Goal: Check status: Check status

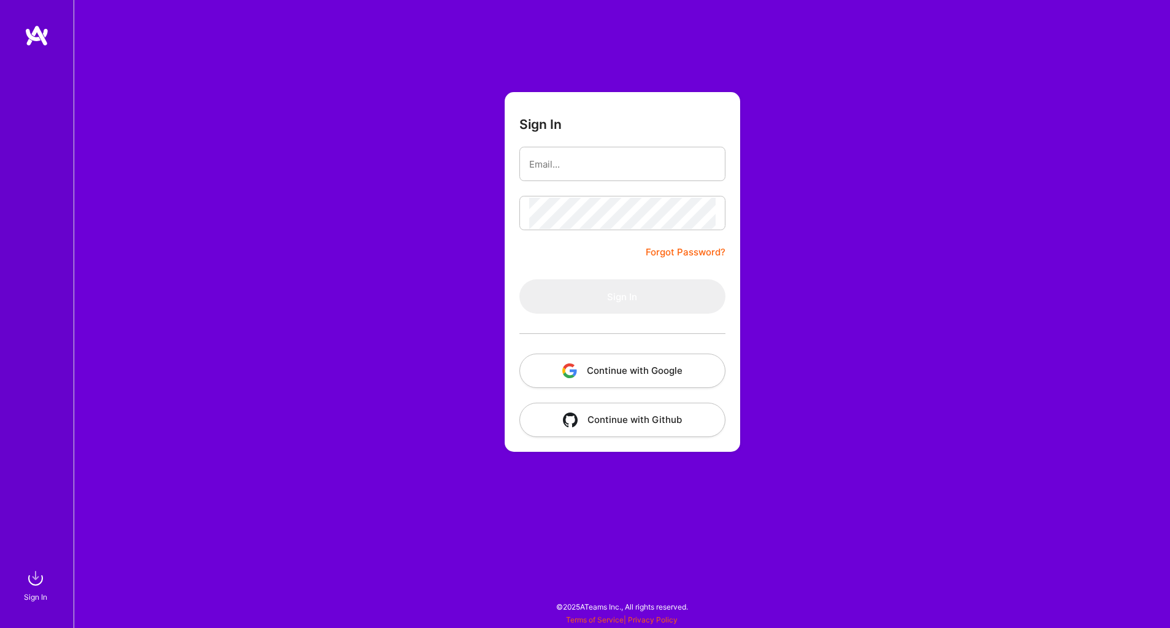
type input "[EMAIL_ADDRESS][DOMAIN_NAME]"
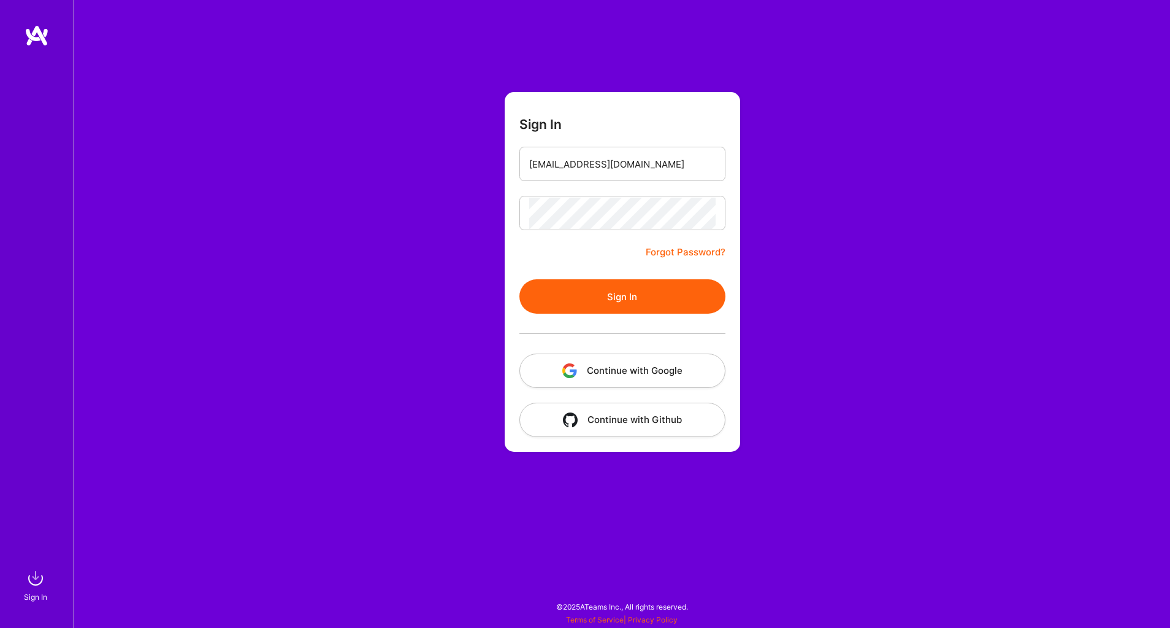
click at [613, 317] on div at bounding box center [623, 333] width 206 height 40
click at [612, 301] on button "Sign In" at bounding box center [623, 296] width 206 height 34
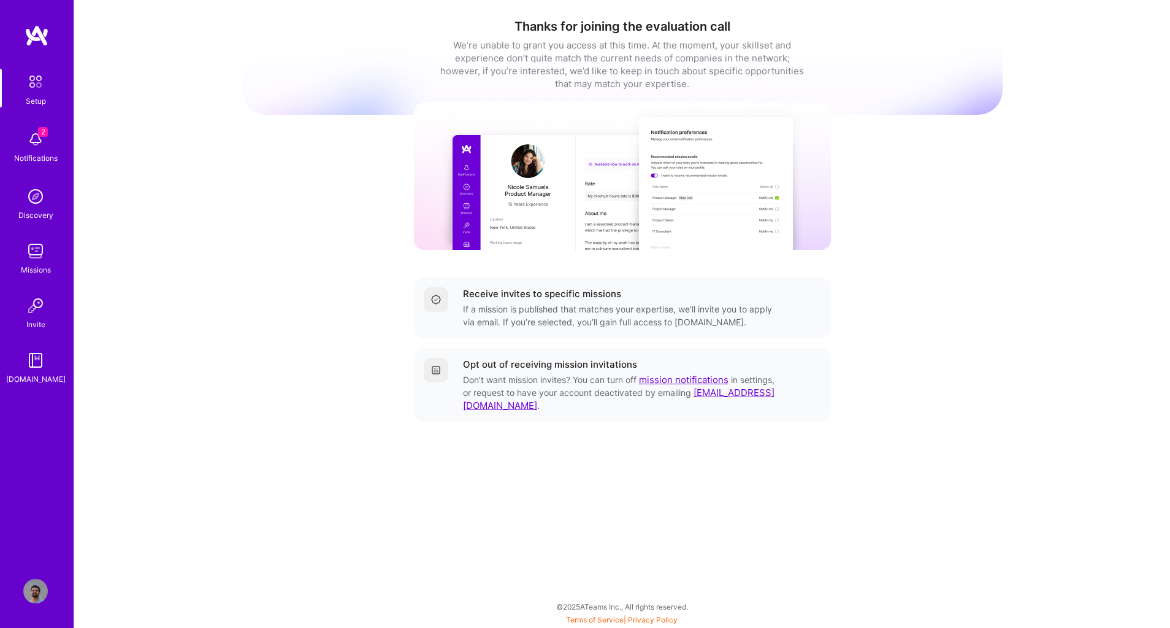
click at [32, 262] on img at bounding box center [35, 251] width 25 height 25
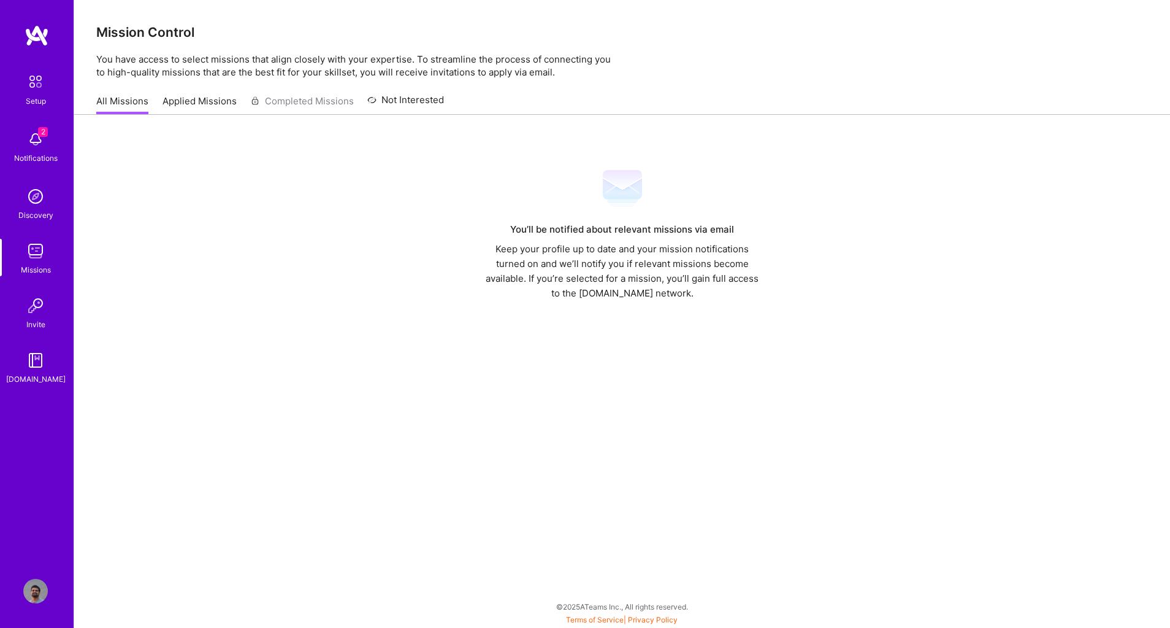
click at [194, 101] on link "Applied Missions" at bounding box center [200, 104] width 74 height 20
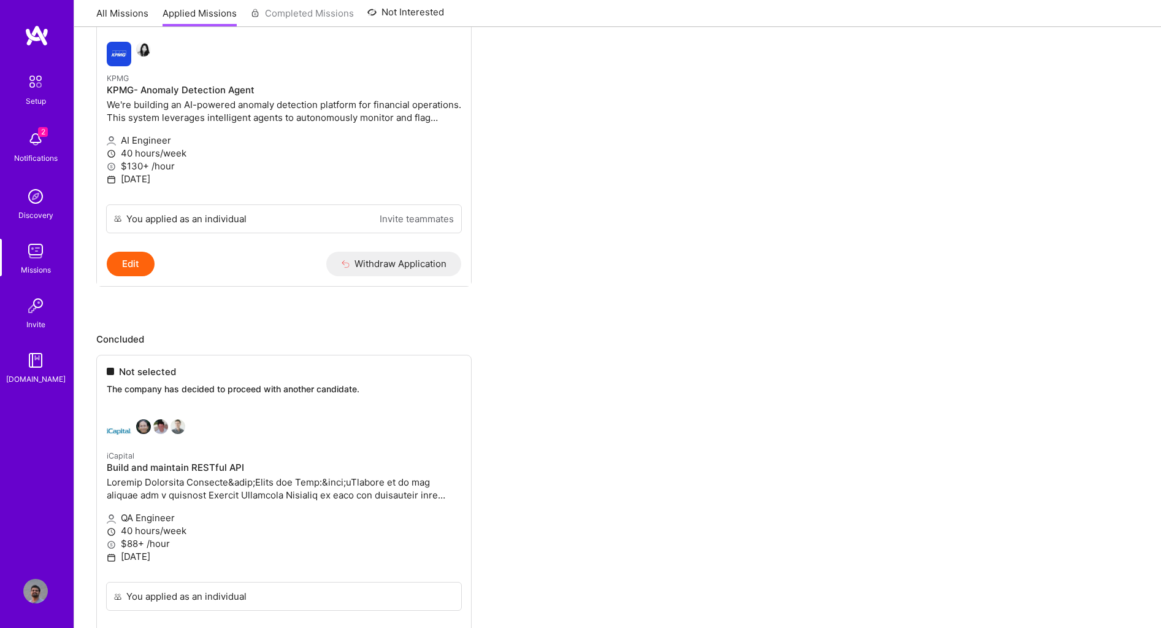
scroll to position [256, 0]
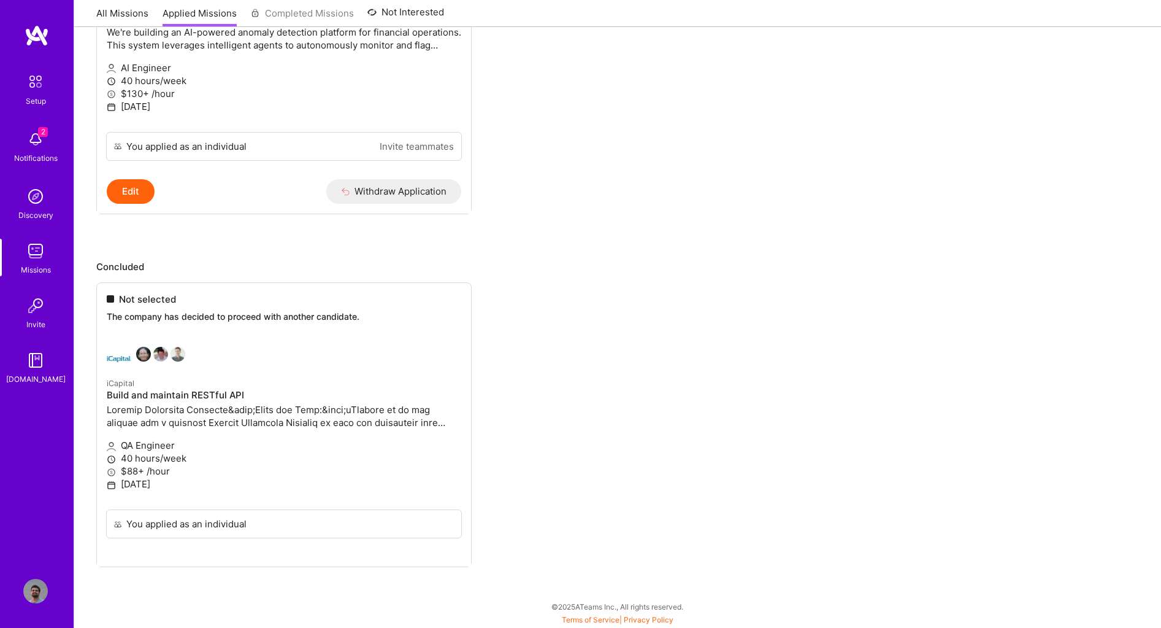
drag, startPoint x: 166, startPoint y: 295, endPoint x: 104, endPoint y: 294, distance: 61.3
click at [104, 294] on ul "Not selected The company has decided to proceed with another candidate. iCapita…" at bounding box center [617, 443] width 1043 height 322
click at [215, 412] on ul "Not selected The company has decided to proceed with another candidate. iCapita…" at bounding box center [617, 443] width 1043 height 322
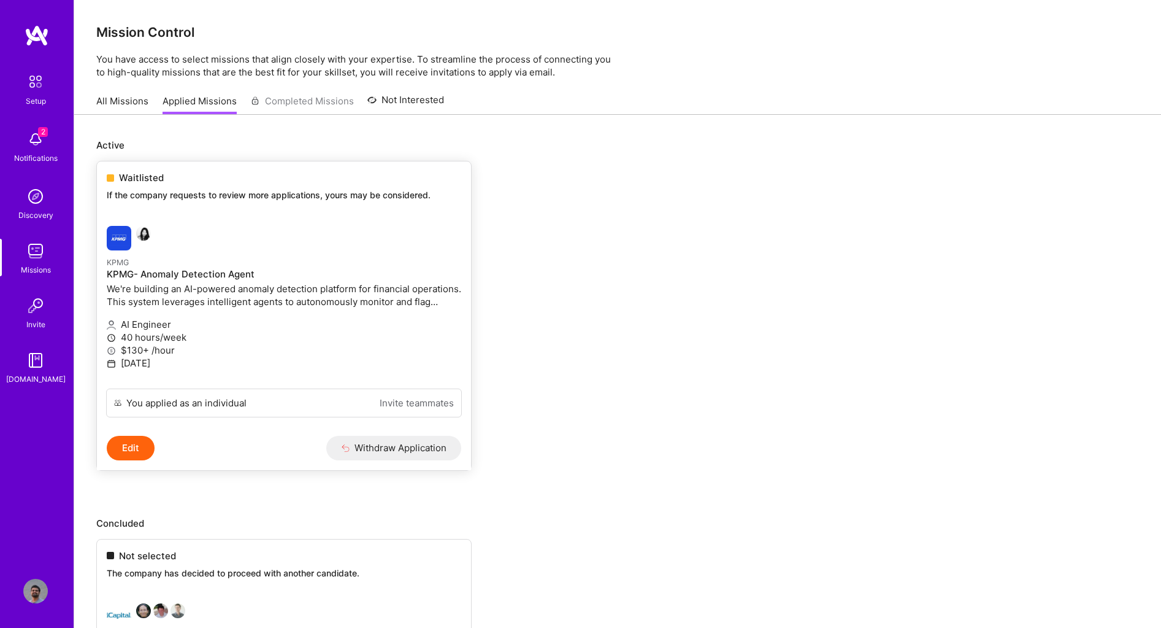
drag, startPoint x: 168, startPoint y: 180, endPoint x: 99, endPoint y: 175, distance: 68.8
click at [99, 175] on div "Waitlisted If the company requests to review more applications, yours may be co…" at bounding box center [284, 188] width 374 height 55
click at [639, 267] on ul "Waitlisted If the company requests to review more applications, yours may be co…" at bounding box center [617, 334] width 1043 height 347
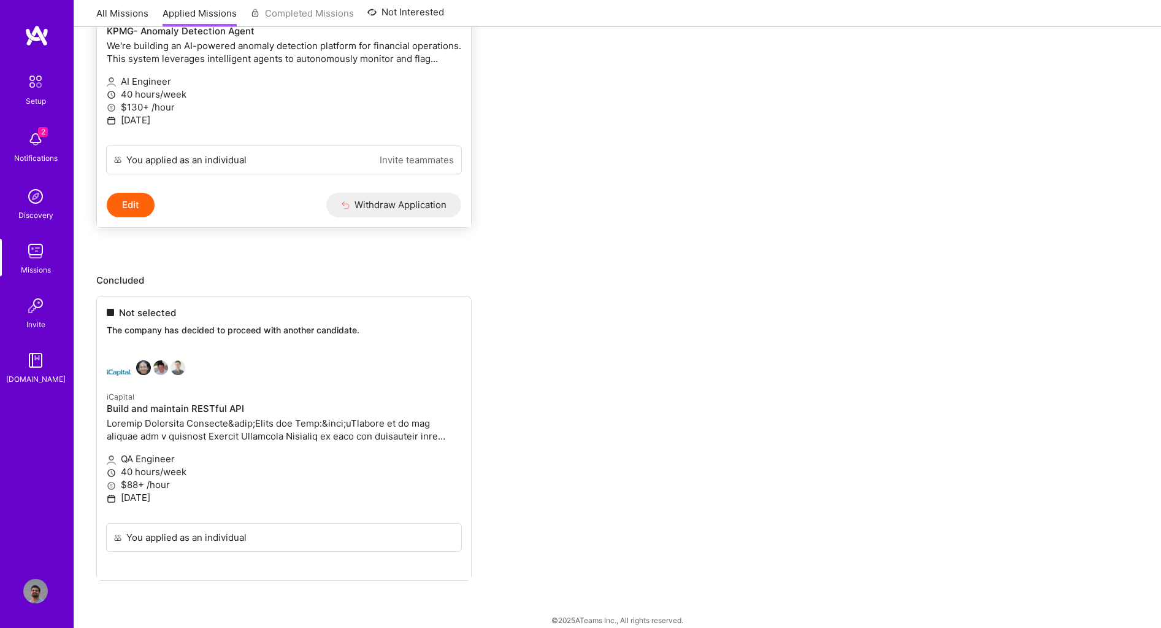
scroll to position [256, 0]
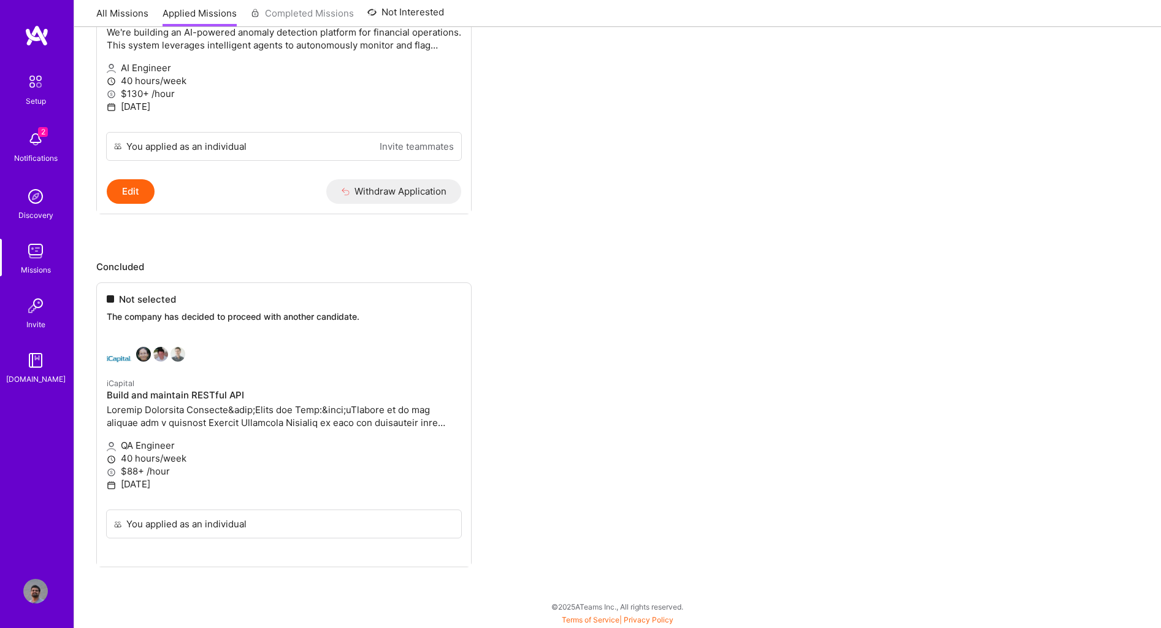
drag, startPoint x: 190, startPoint y: 296, endPoint x: 92, endPoint y: 299, distance: 98.2
click at [92, 299] on div "Active Waitlisted If the company requests to review more applications, yours ma…" at bounding box center [617, 242] width 1087 height 769
click at [221, 360] on ul "Not selected The company has decided to proceed with another candidate. iCapita…" at bounding box center [617, 443] width 1043 height 322
drag, startPoint x: 259, startPoint y: 380, endPoint x: 115, endPoint y: 383, distance: 144.2
click at [115, 383] on ul "Not selected The company has decided to proceed with another candidate. iCapita…" at bounding box center [617, 443] width 1043 height 322
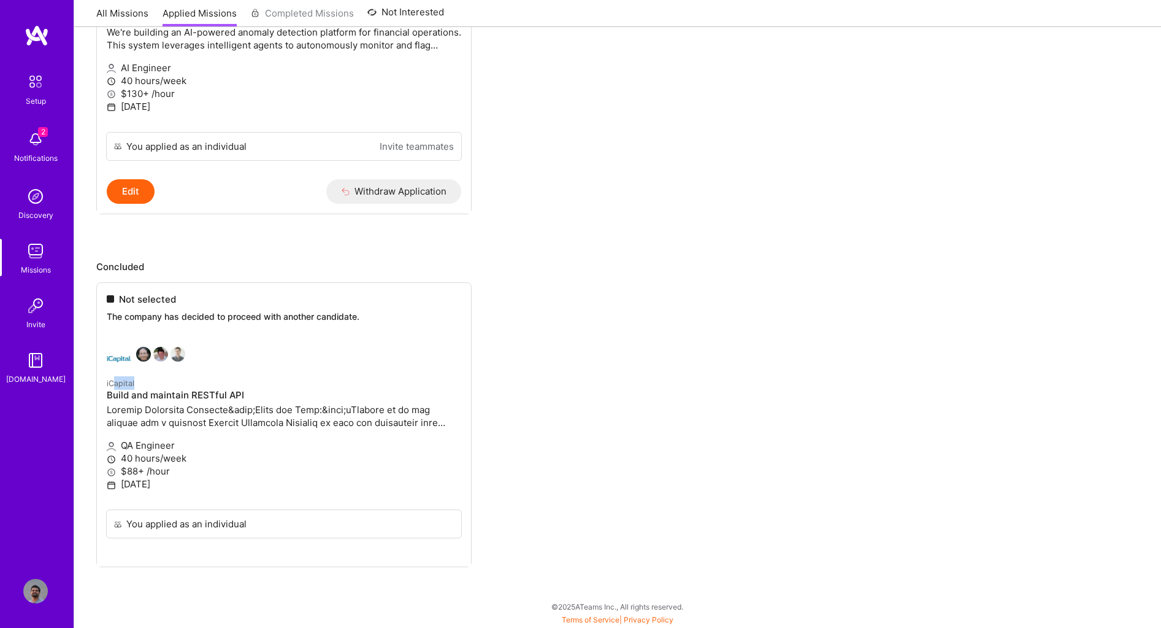
drag, startPoint x: 115, startPoint y: 383, endPoint x: 106, endPoint y: 432, distance: 49.9
click at [105, 431] on ul "Not selected The company has decided to proceed with another candidate. iCapita…" at bounding box center [617, 443] width 1043 height 322
click at [196, 520] on ul "Not selected The company has decided to proceed with another candidate. iCapita…" at bounding box center [617, 443] width 1043 height 322
click at [208, 448] on ul "Not selected The company has decided to proceed with another candidate. iCapita…" at bounding box center [617, 443] width 1043 height 322
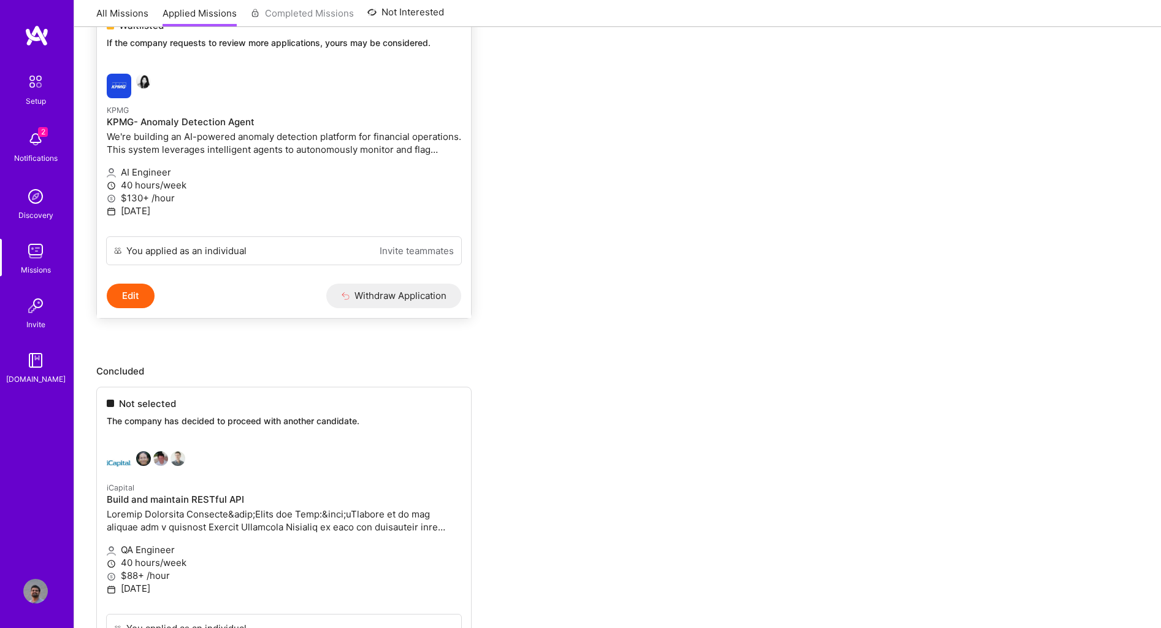
scroll to position [0, 0]
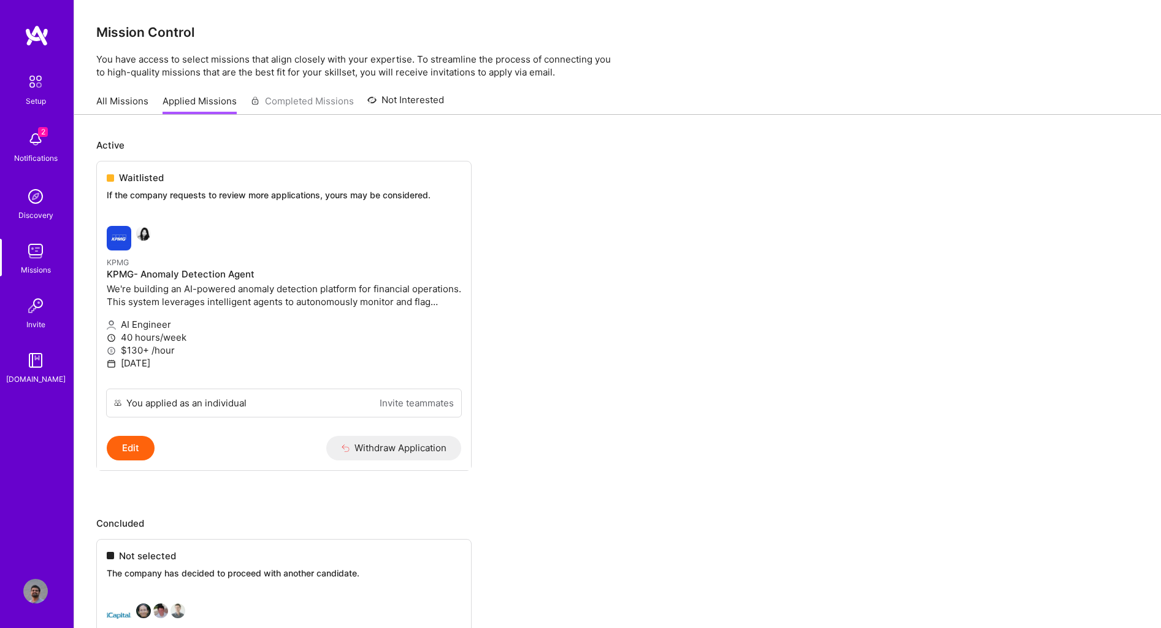
click at [31, 89] on img at bounding box center [36, 82] width 26 height 26
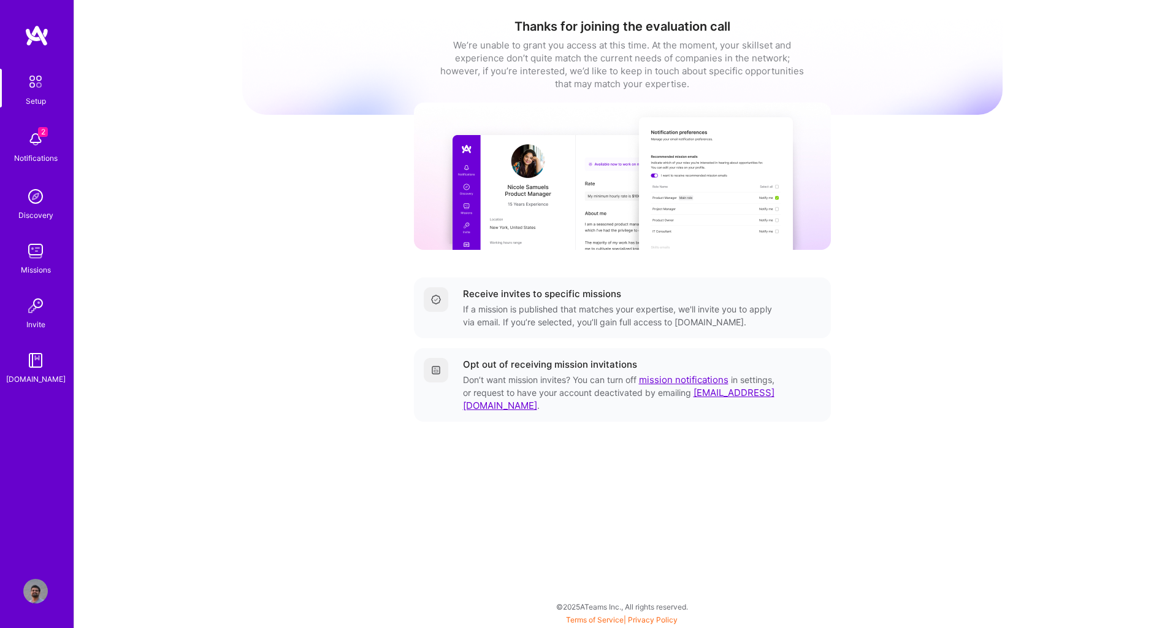
drag, startPoint x: 31, startPoint y: 269, endPoint x: 30, endPoint y: 260, distance: 9.2
click at [30, 260] on img at bounding box center [35, 251] width 25 height 25
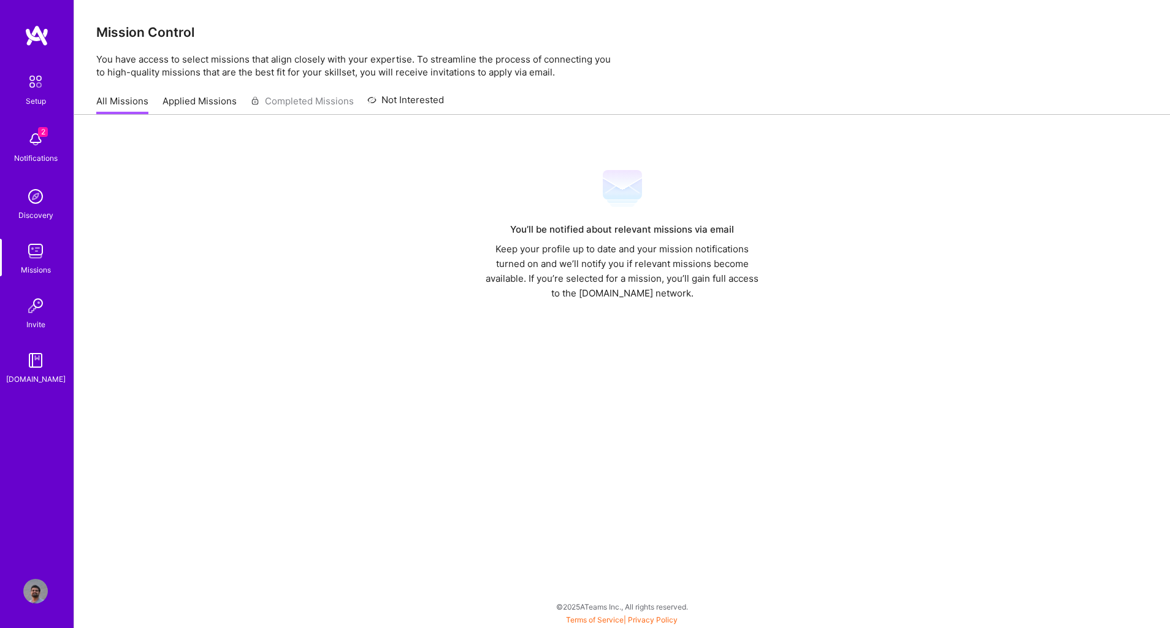
click at [44, 145] on img at bounding box center [35, 139] width 25 height 25
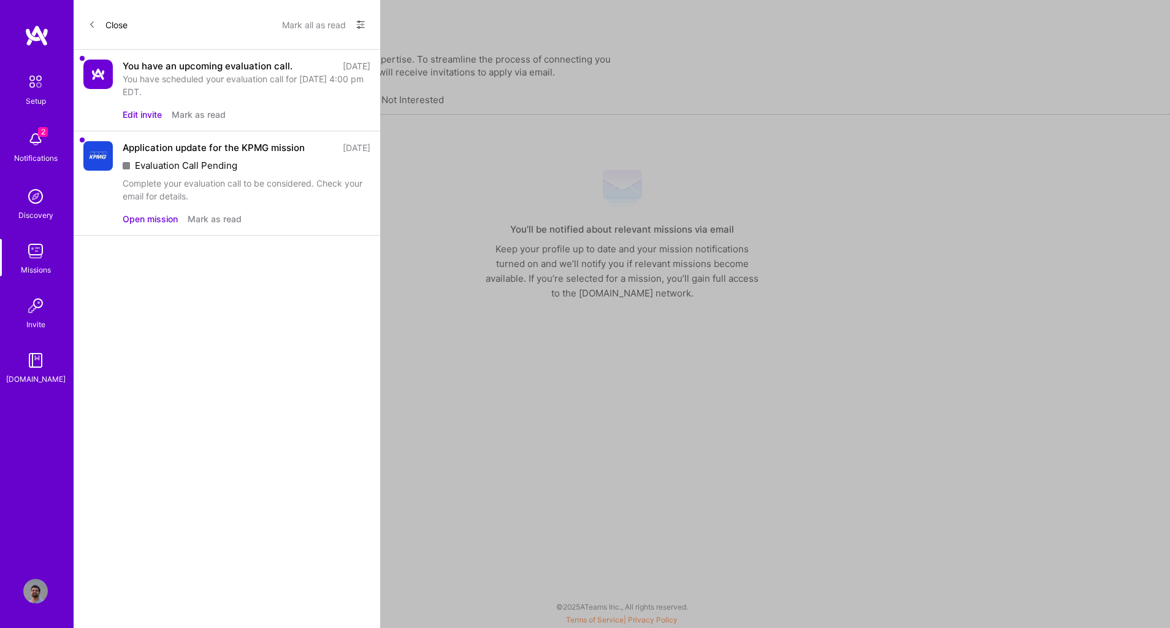
click at [98, 26] on button "Close" at bounding box center [107, 25] width 39 height 20
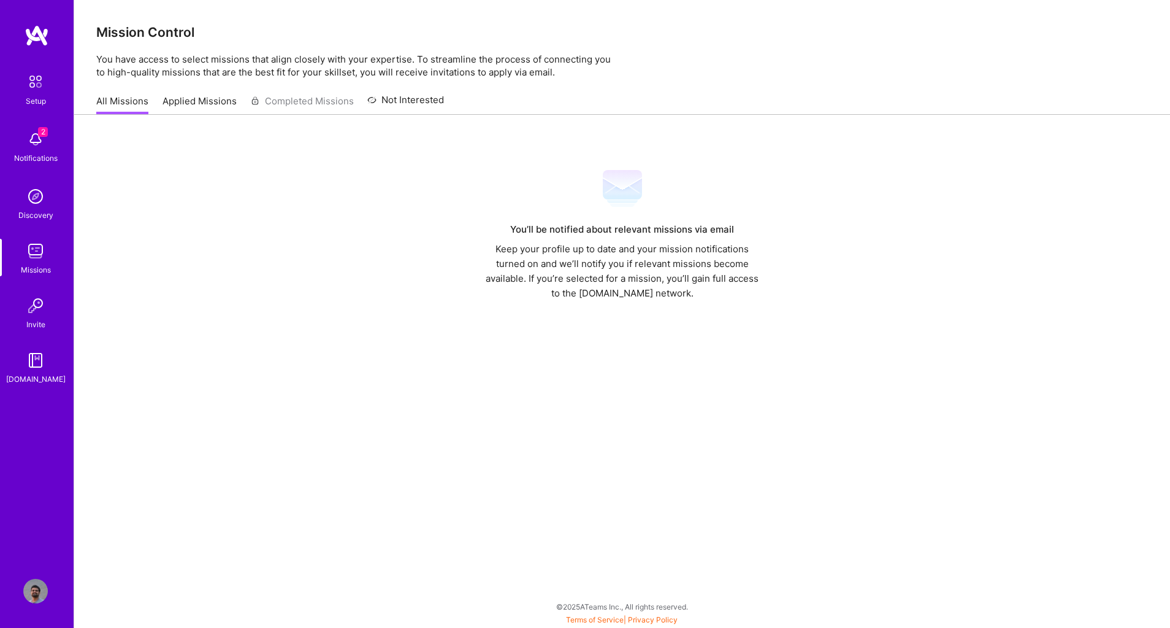
click at [200, 101] on link "Applied Missions" at bounding box center [200, 104] width 74 height 20
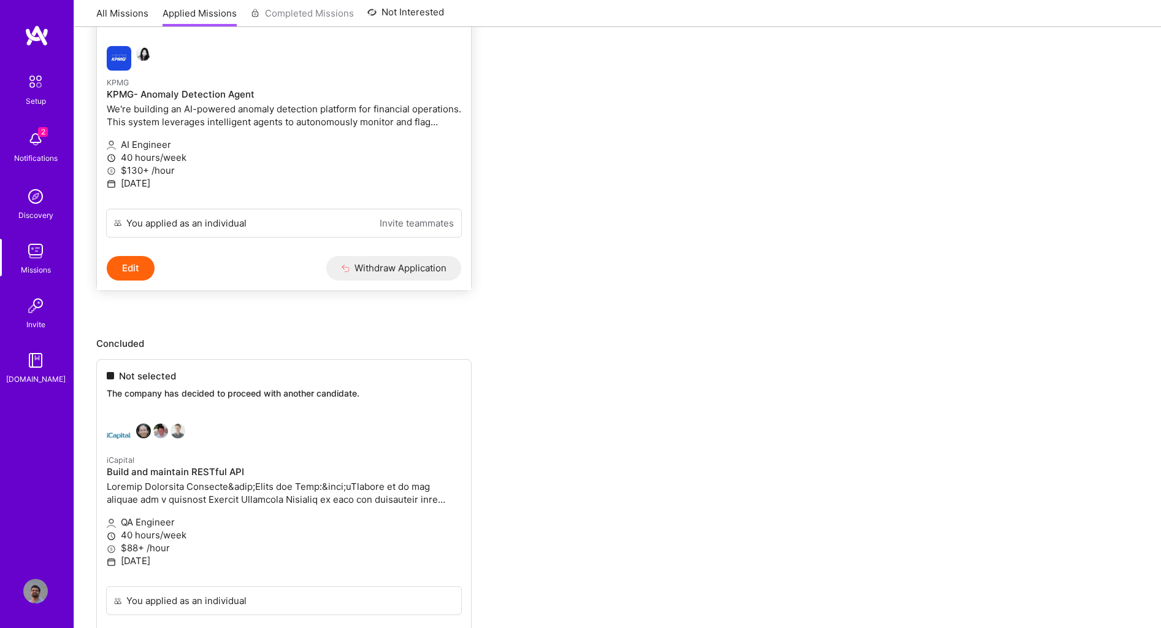
scroll to position [256, 0]
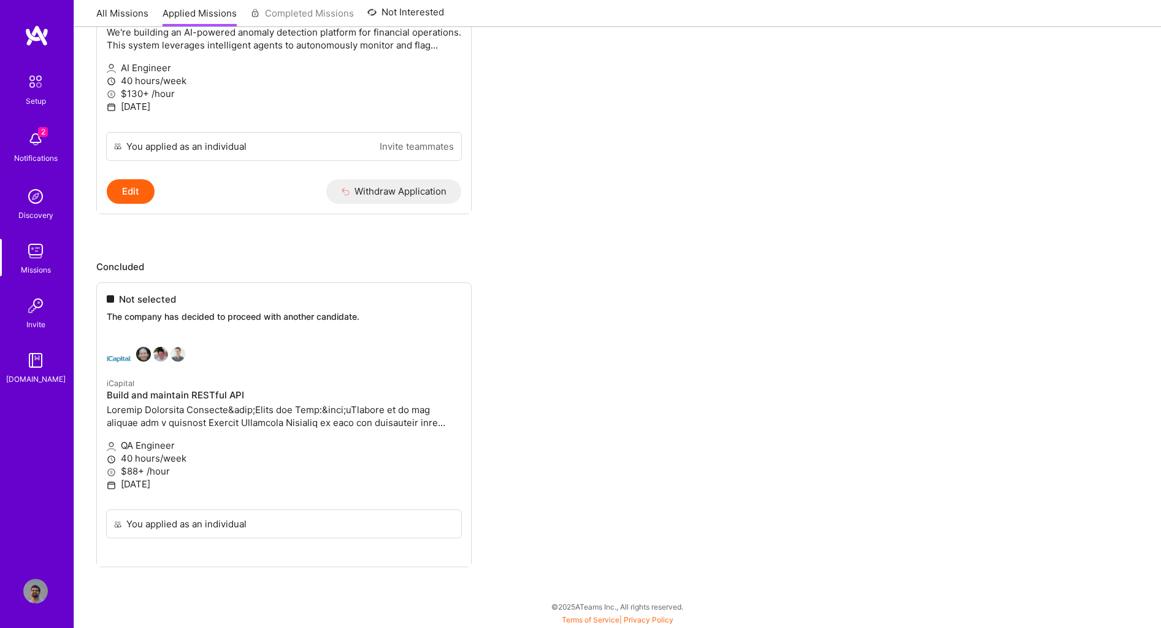
drag, startPoint x: 172, startPoint y: 470, endPoint x: 110, endPoint y: 467, distance: 62.1
click at [110, 467] on ul "Not selected The company has decided to proceed with another candidate. iCapita…" at bounding box center [617, 443] width 1043 height 322
click at [681, 447] on ul "Not selected The company has decided to proceed with another candidate. iCapita…" at bounding box center [617, 443] width 1043 height 322
click at [860, 194] on ul "Waitlisted If the company requests to review more applications, yours may be co…" at bounding box center [617, 77] width 1043 height 347
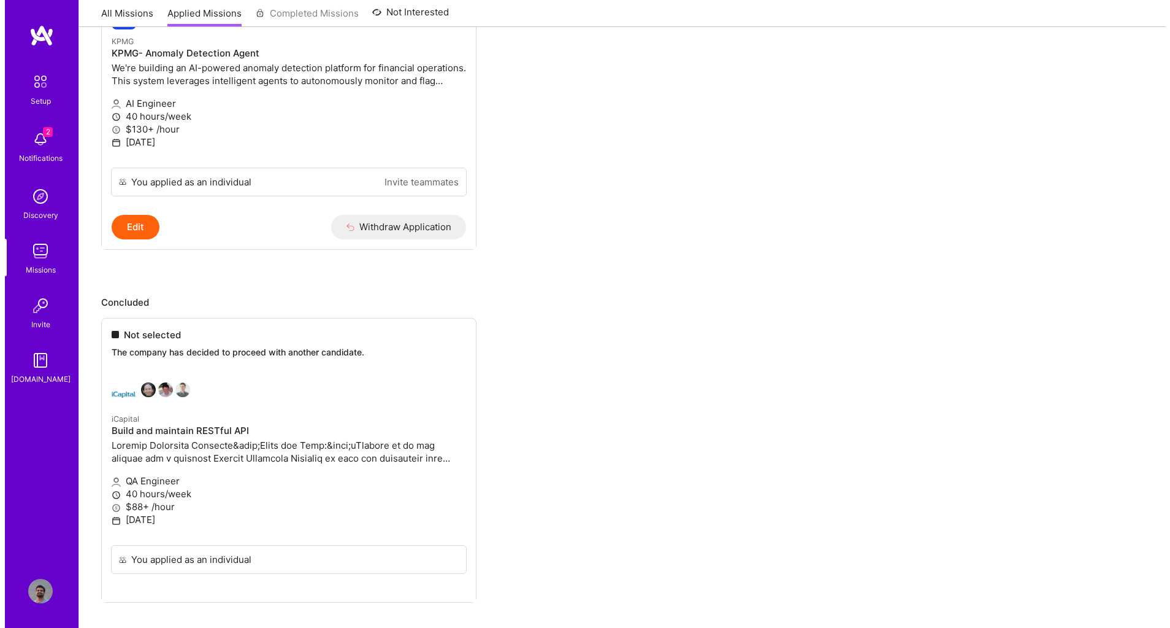
scroll to position [155, 0]
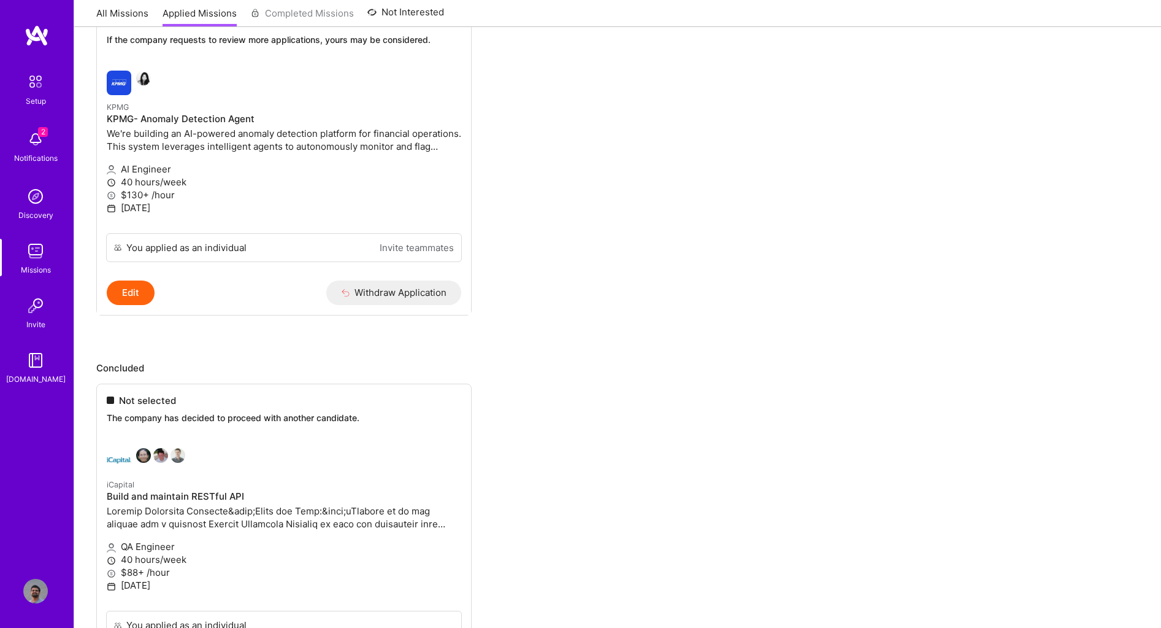
click at [33, 139] on img at bounding box center [35, 139] width 25 height 25
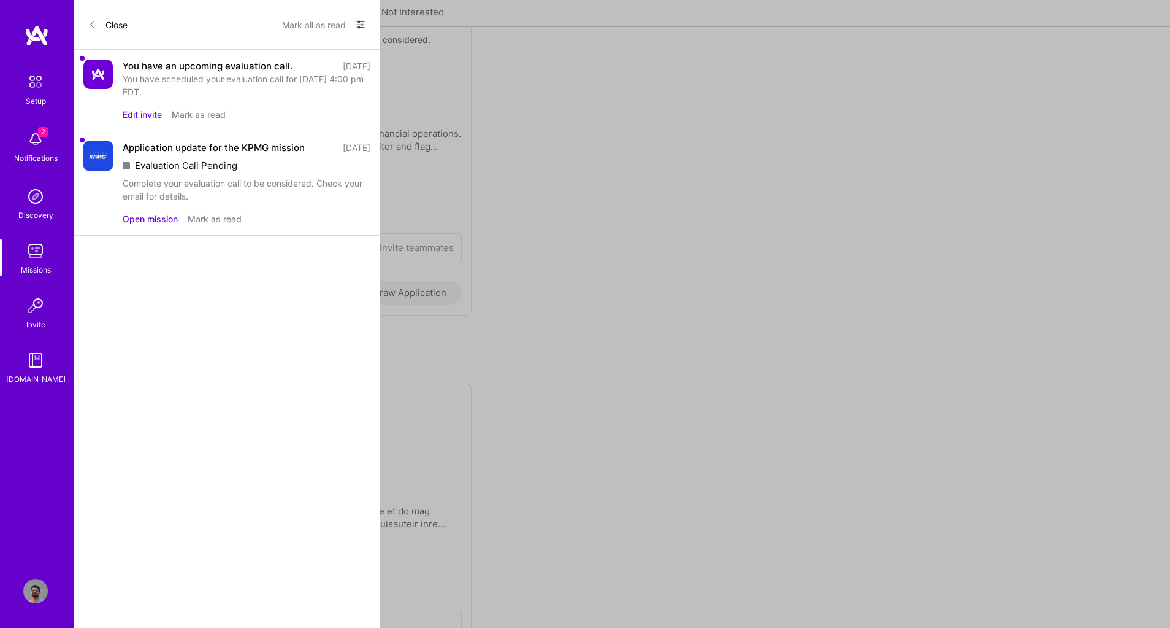
click at [42, 261] on img at bounding box center [35, 251] width 25 height 25
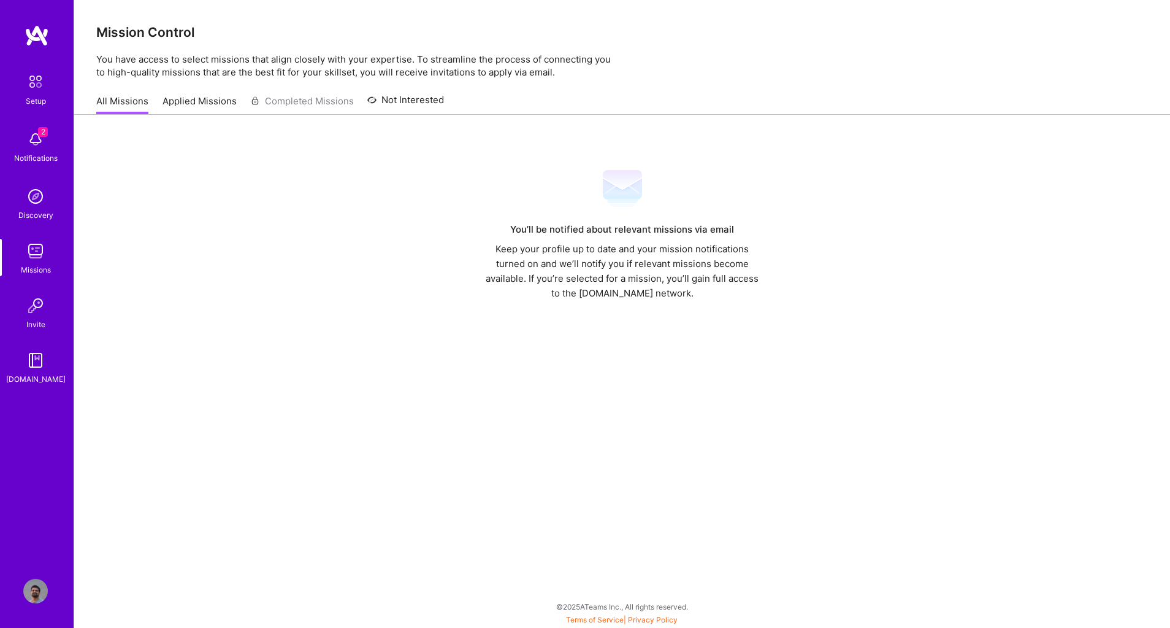
click at [215, 107] on link "Applied Missions" at bounding box center [200, 104] width 74 height 20
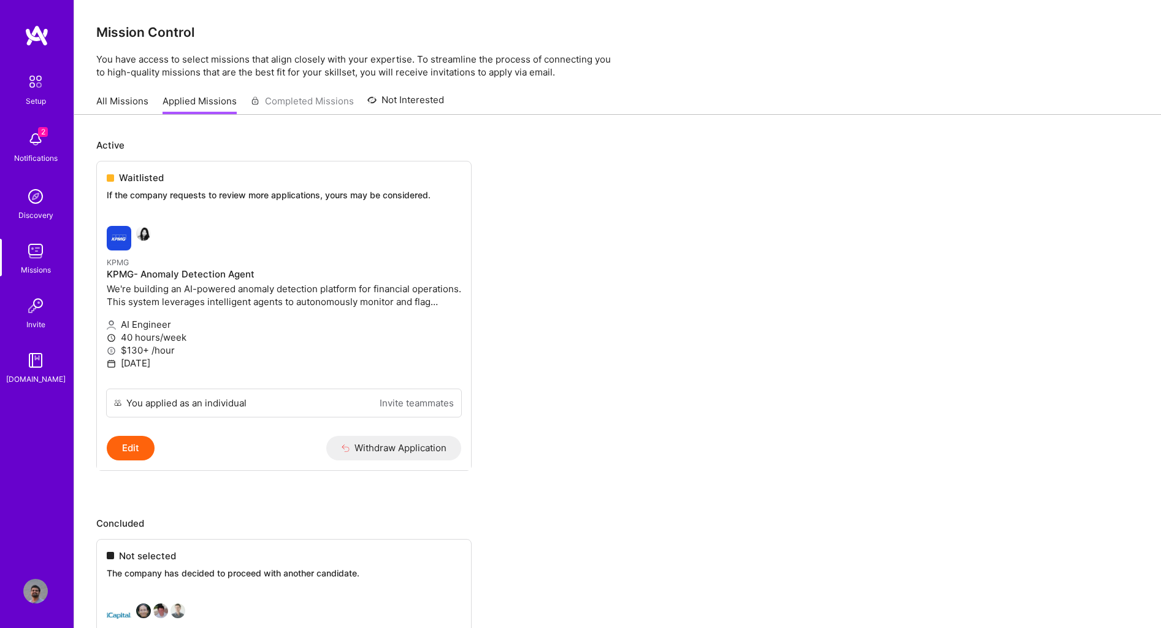
click at [412, 105] on link "Not Interested" at bounding box center [405, 104] width 77 height 22
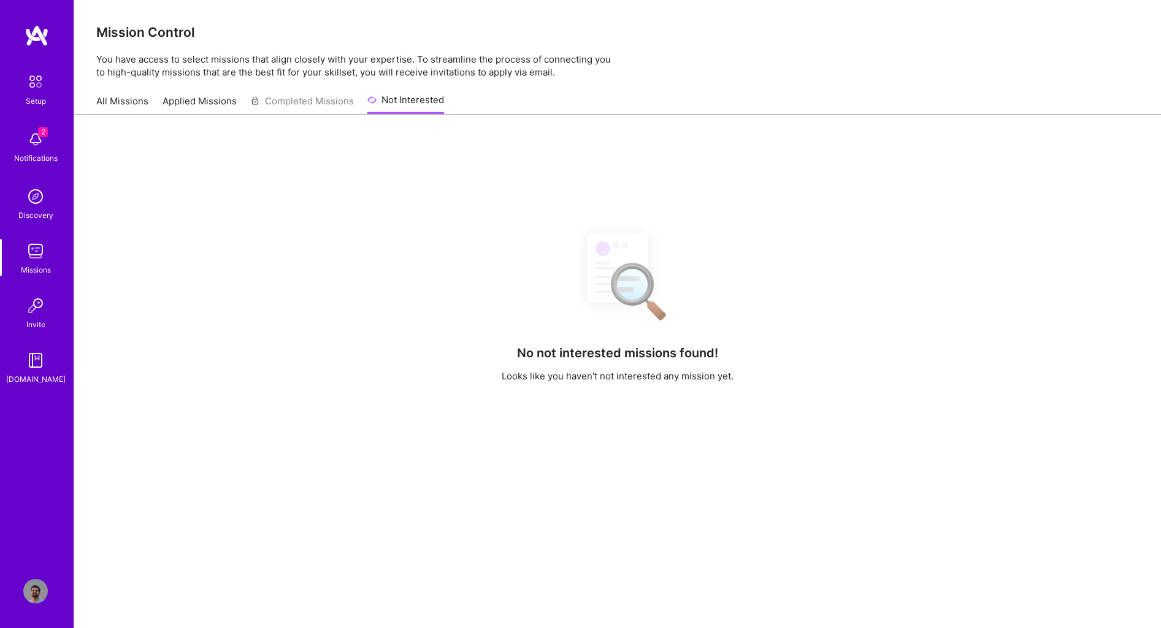
click at [221, 95] on link "Applied Missions" at bounding box center [200, 104] width 74 height 20
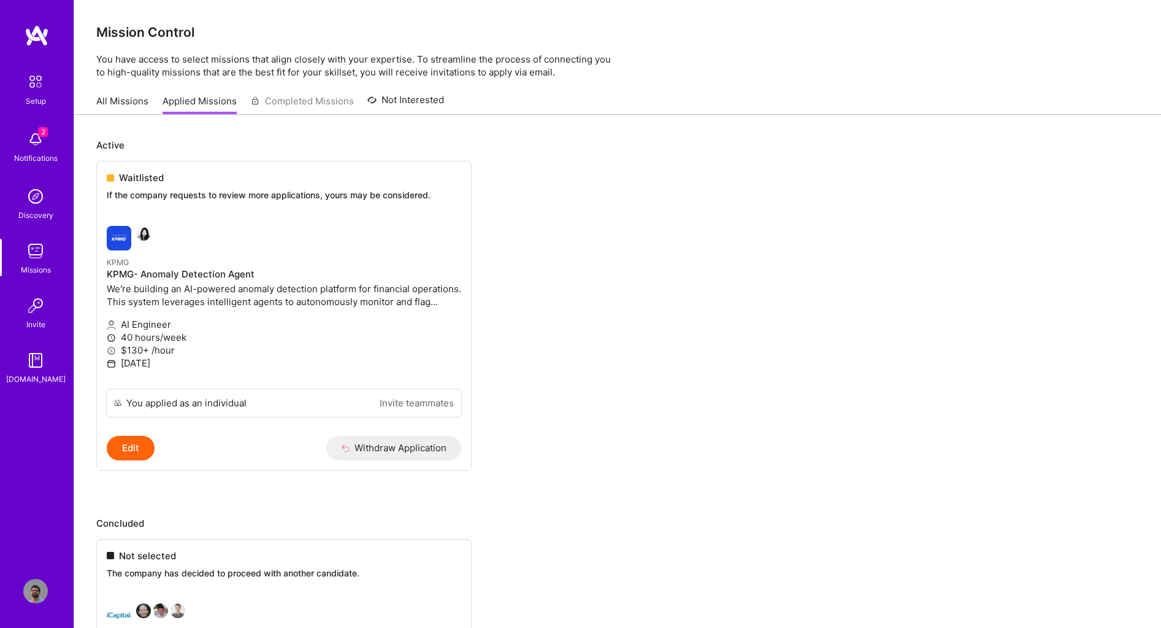
click at [862, 280] on ul "Waitlisted If the company requests to review more applications, yours may be co…" at bounding box center [617, 334] width 1043 height 347
